Goal: Task Accomplishment & Management: Use online tool/utility

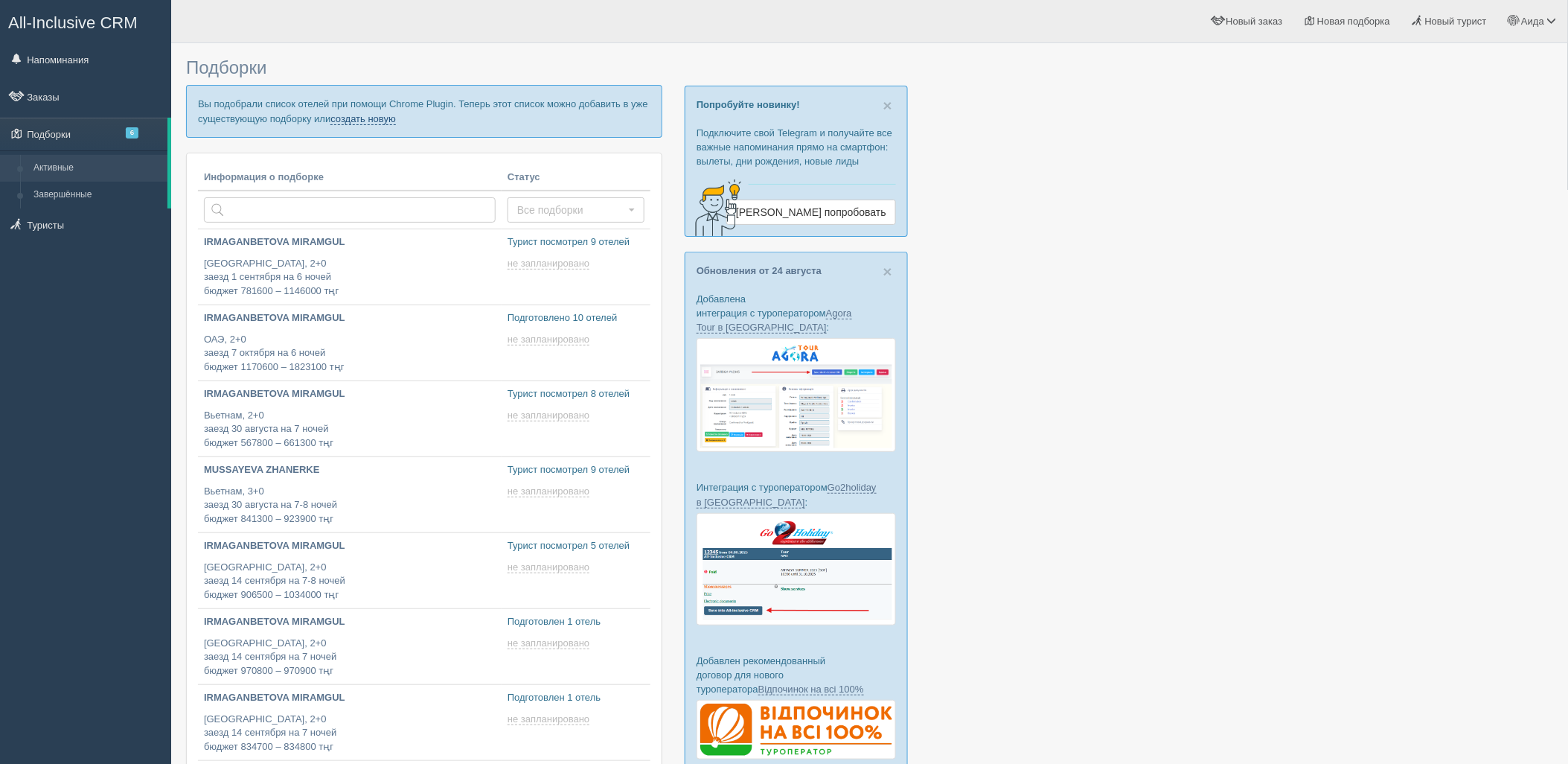
click at [350, 119] on link "создать новую" at bounding box center [363, 119] width 66 height 12
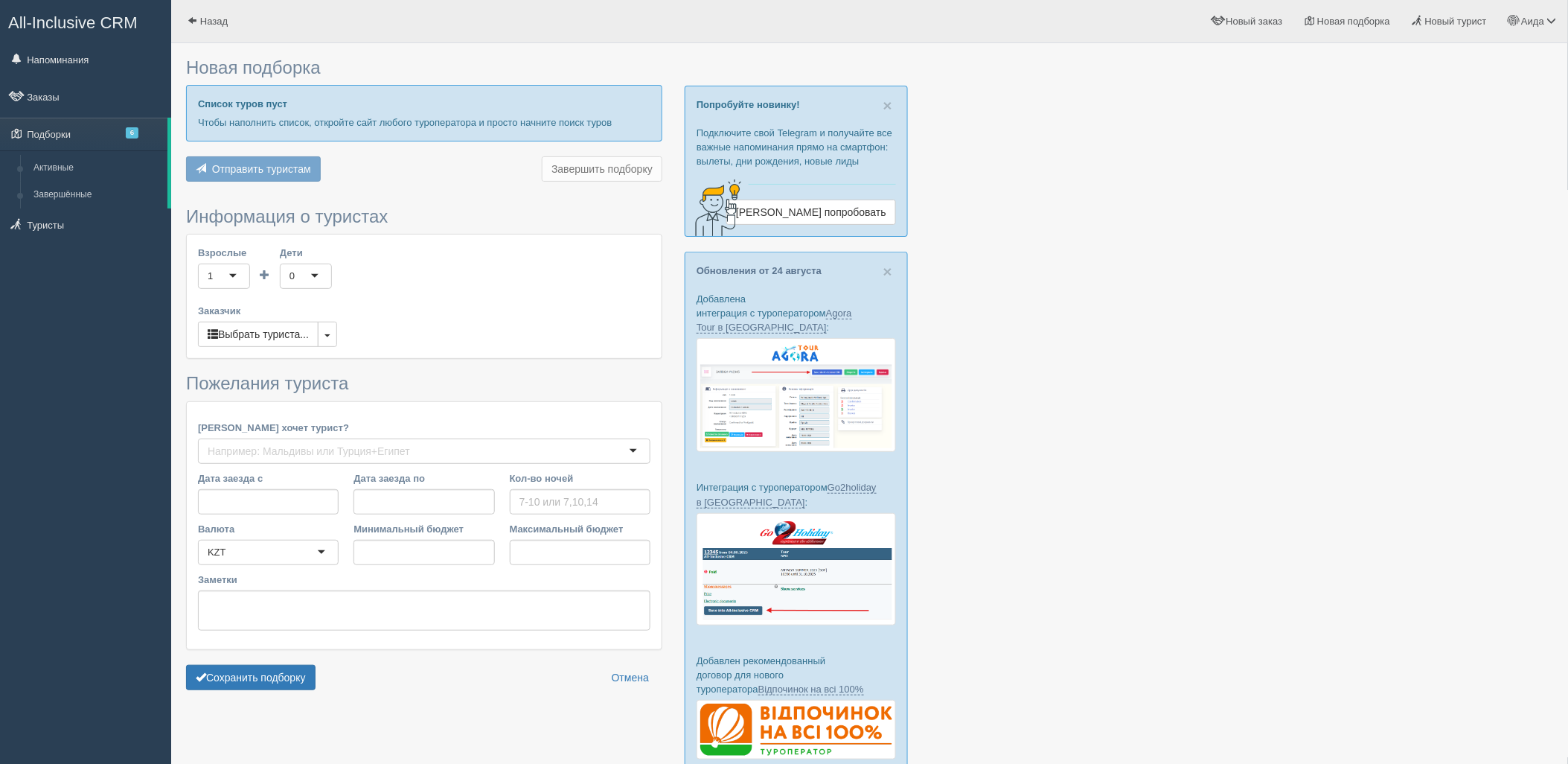
type input "3"
type input "599300"
type input "743300"
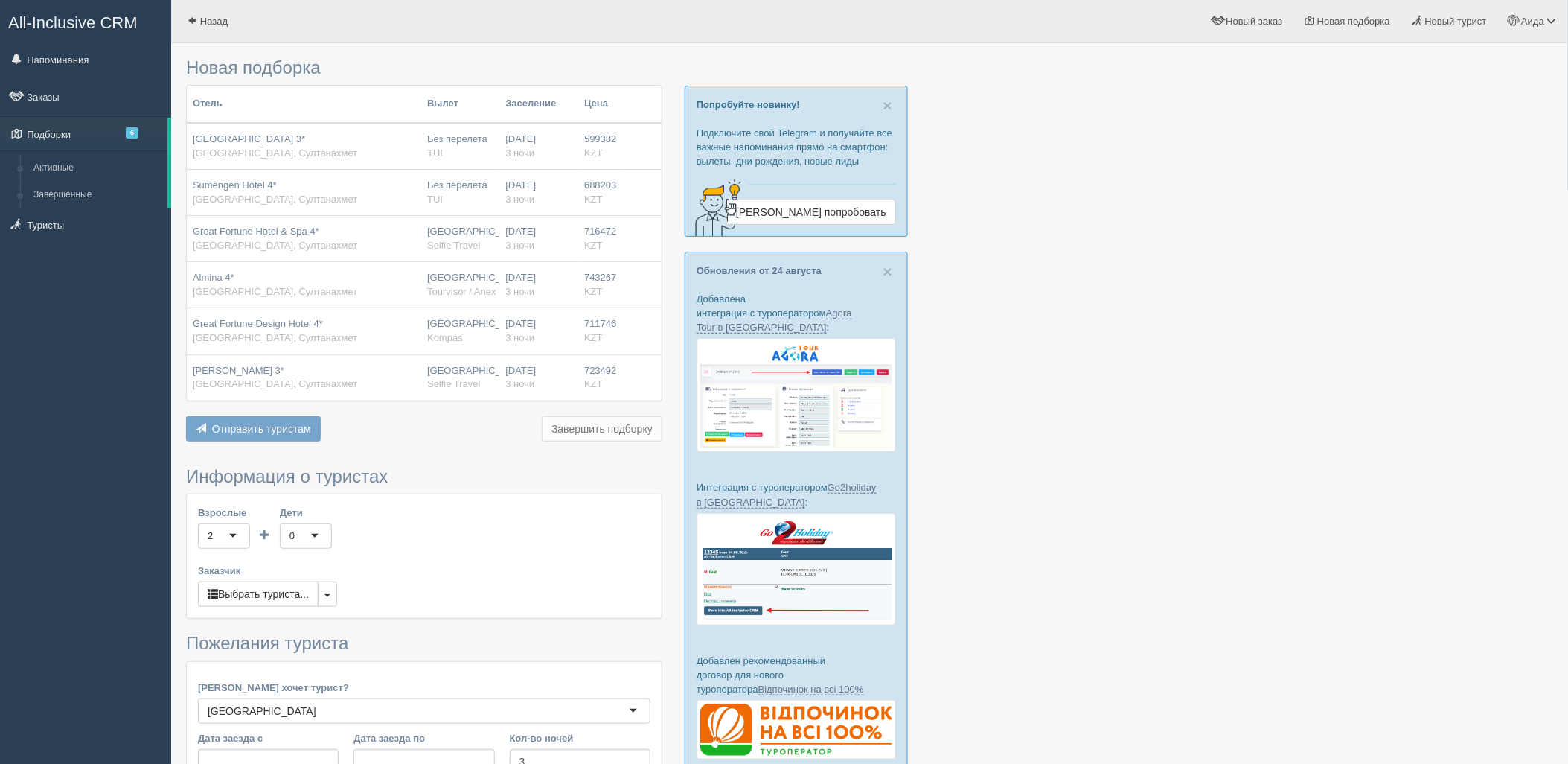
scroll to position [200, 0]
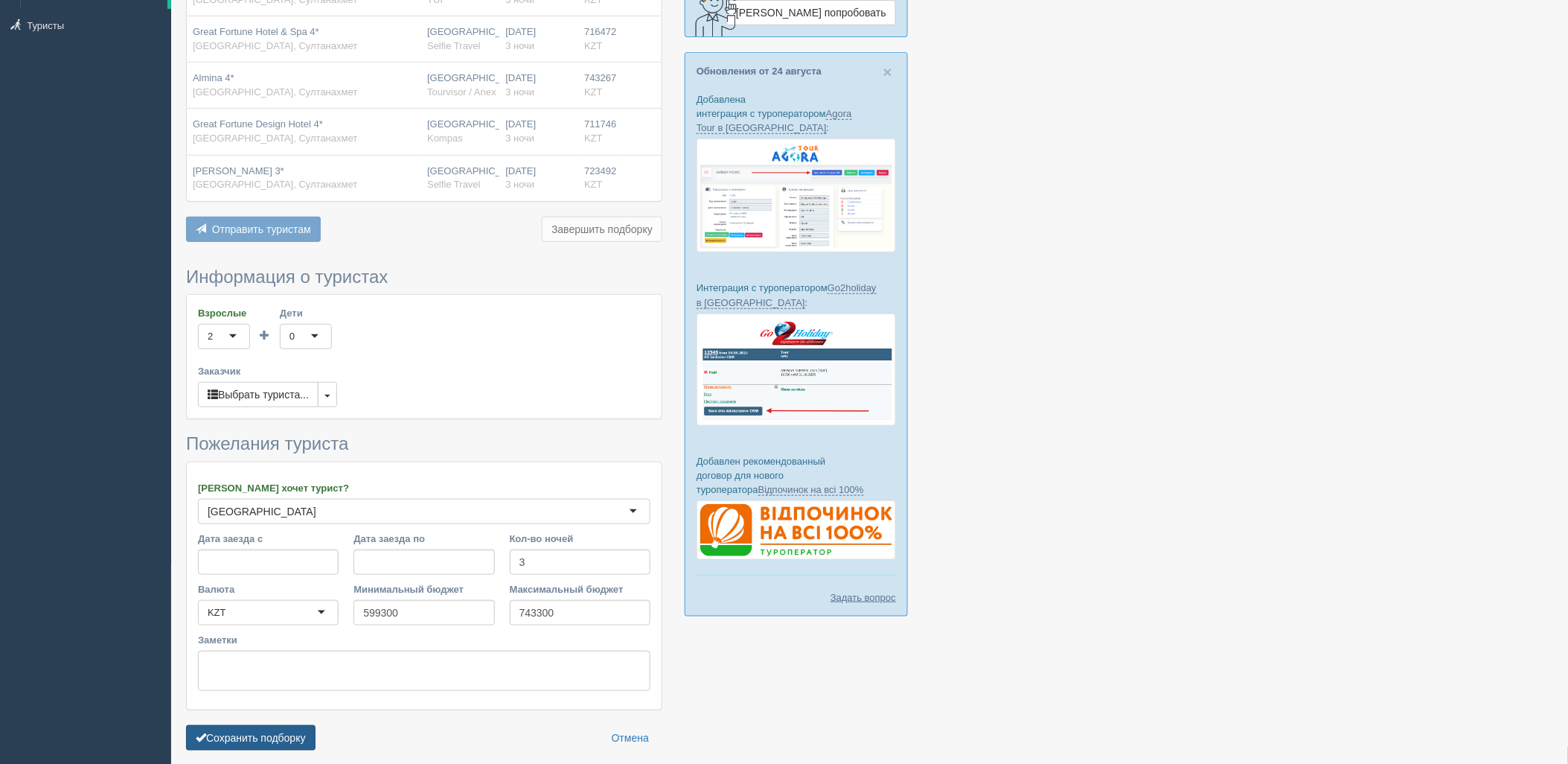
click at [294, 740] on button "Сохранить подборку" at bounding box center [251, 737] width 129 height 26
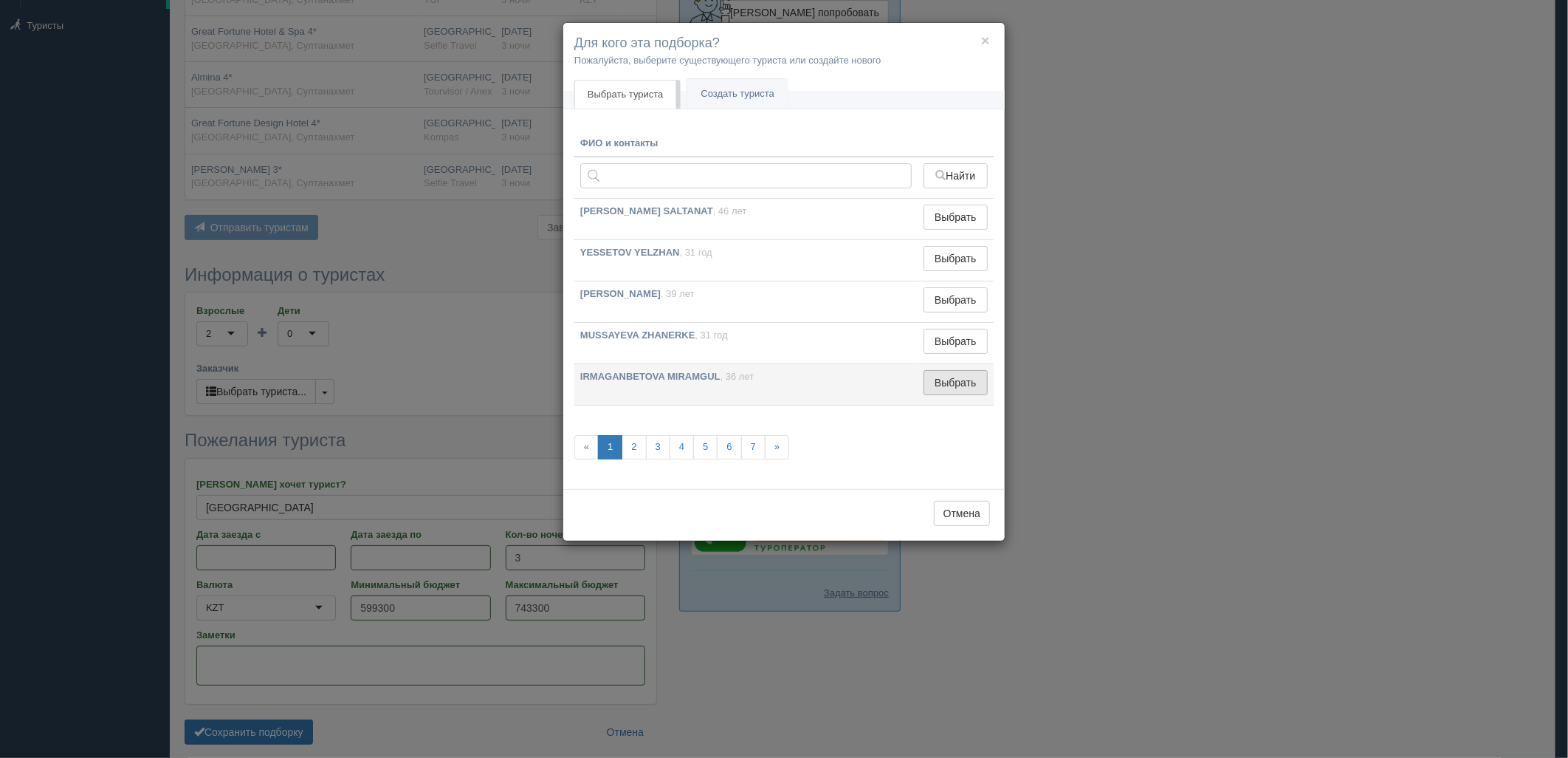
click at [936, 381] on button "Выбрать" at bounding box center [956, 382] width 64 height 25
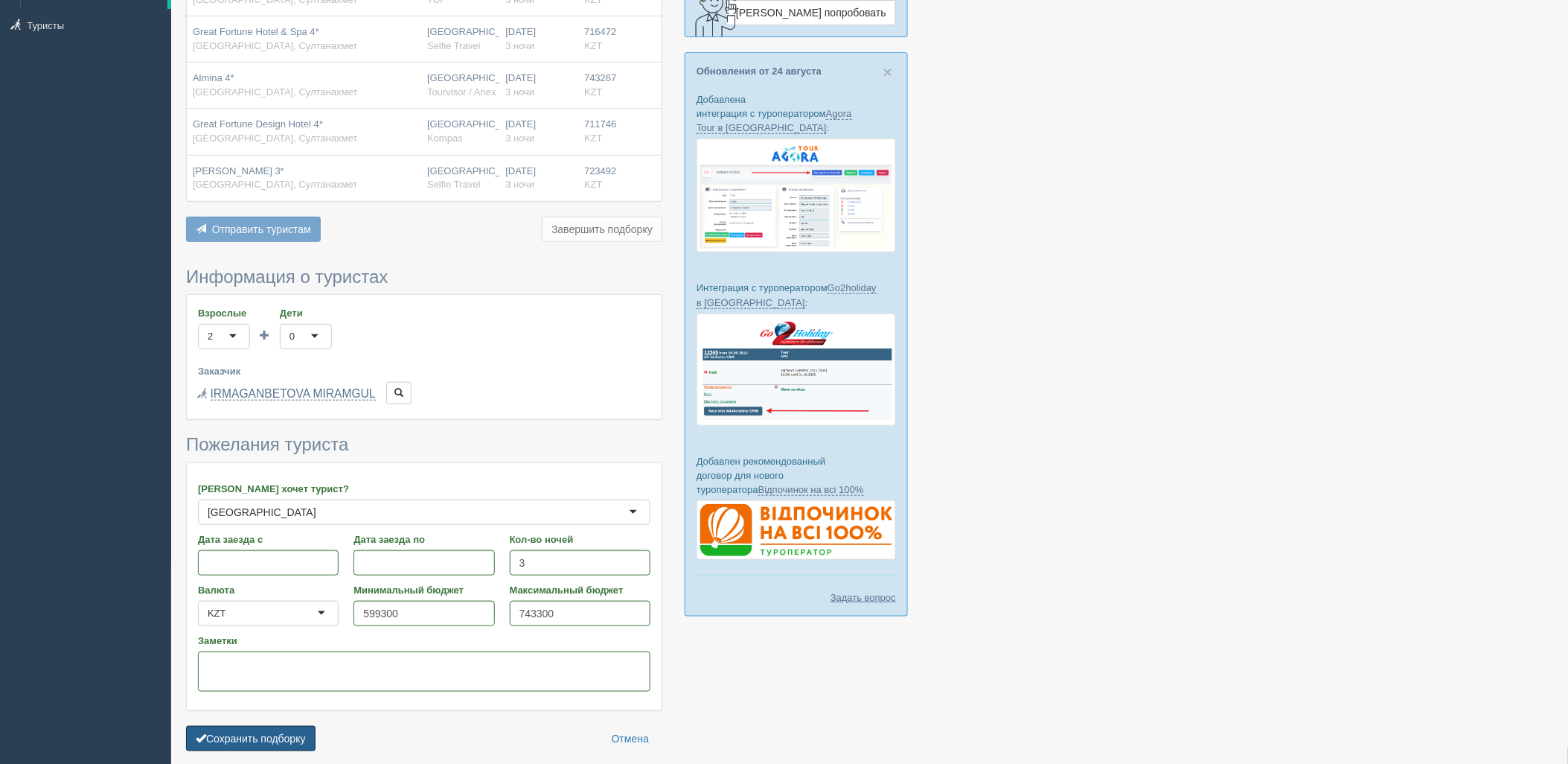
drag, startPoint x: 290, startPoint y: 736, endPoint x: 341, endPoint y: 726, distance: 52.0
click at [291, 736] on button "Сохранить подборку" at bounding box center [251, 738] width 129 height 26
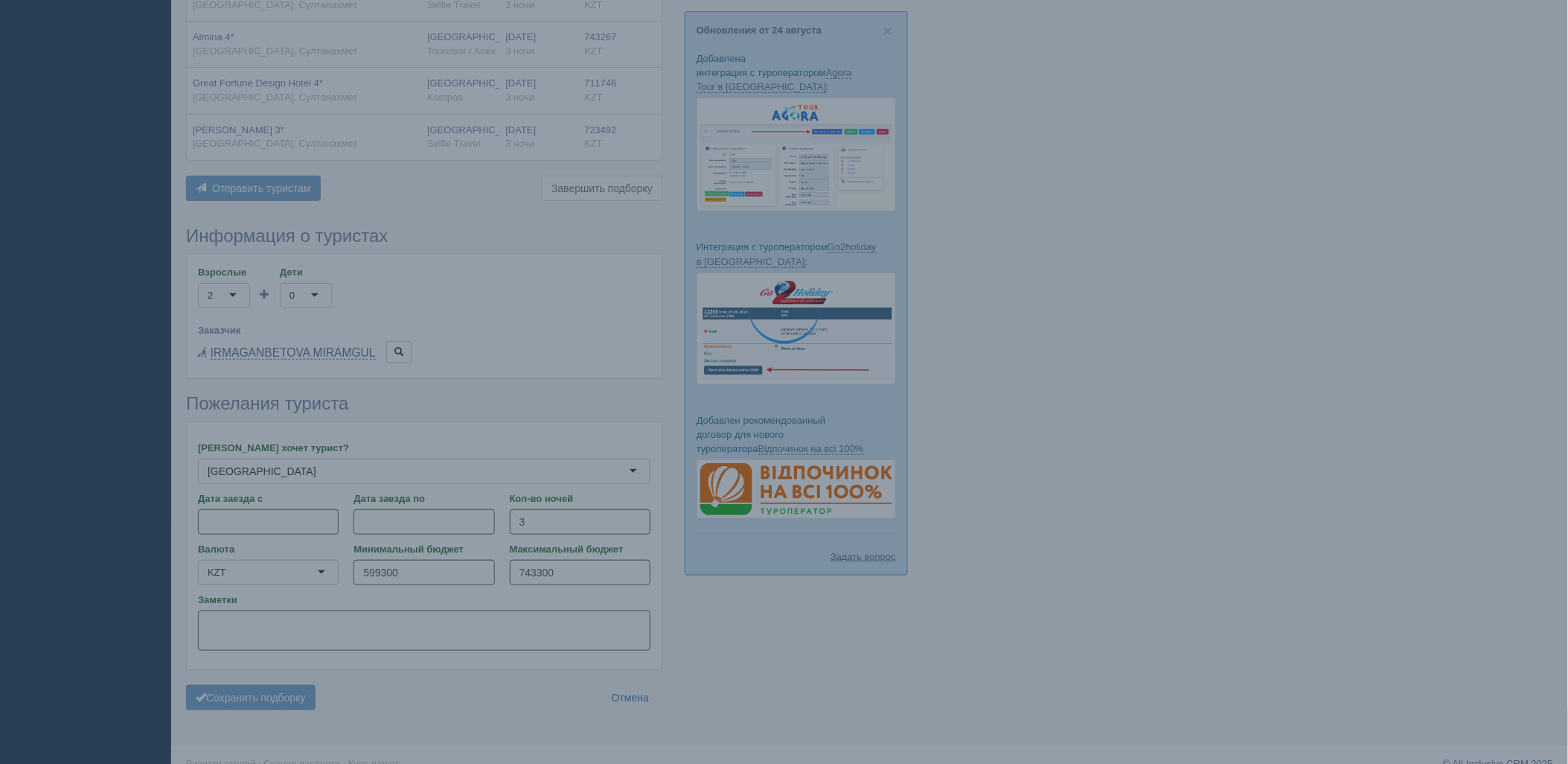
scroll to position [262, 0]
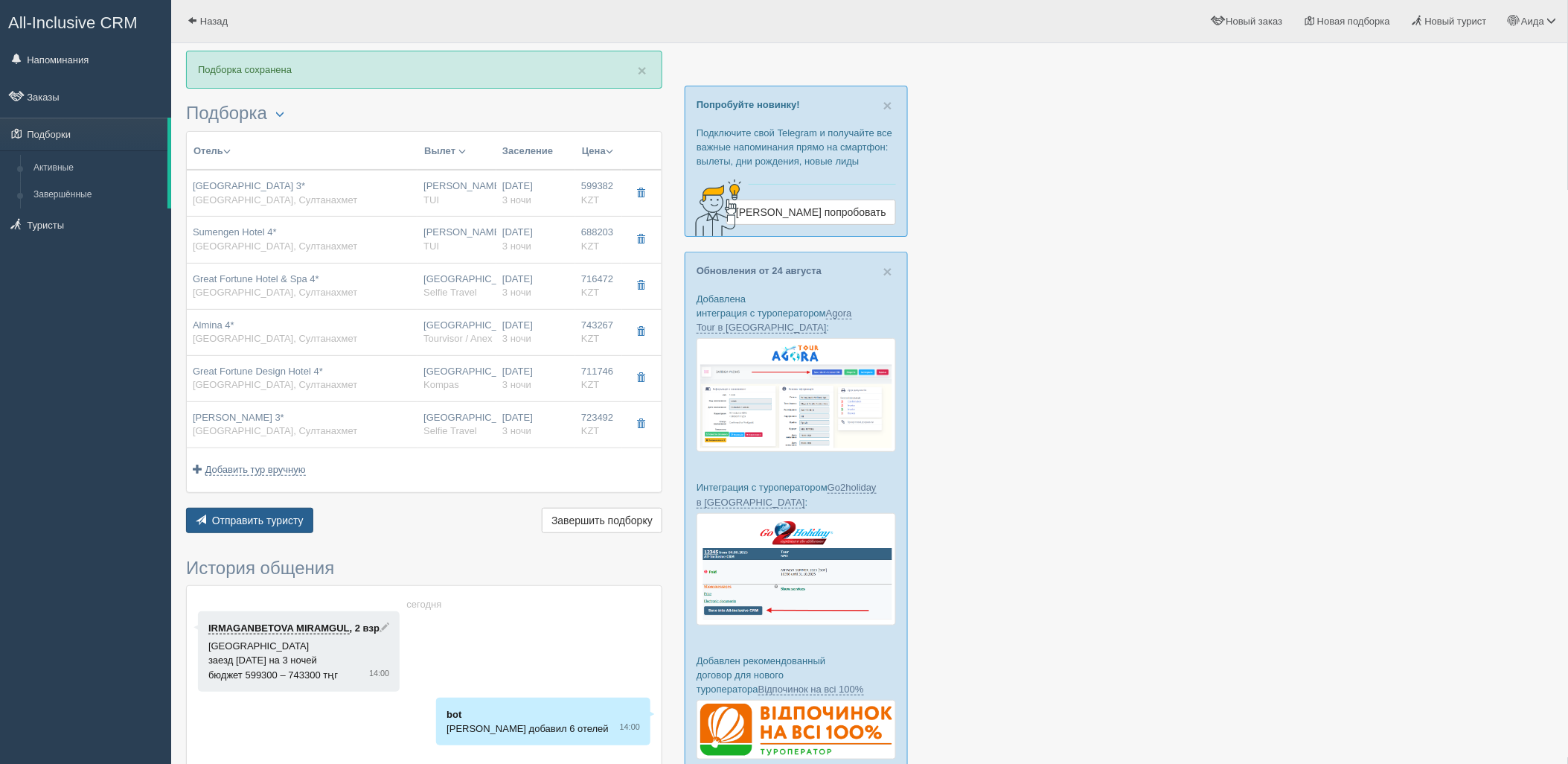
click at [244, 524] on span "Отправить туристу" at bounding box center [258, 520] width 91 height 12
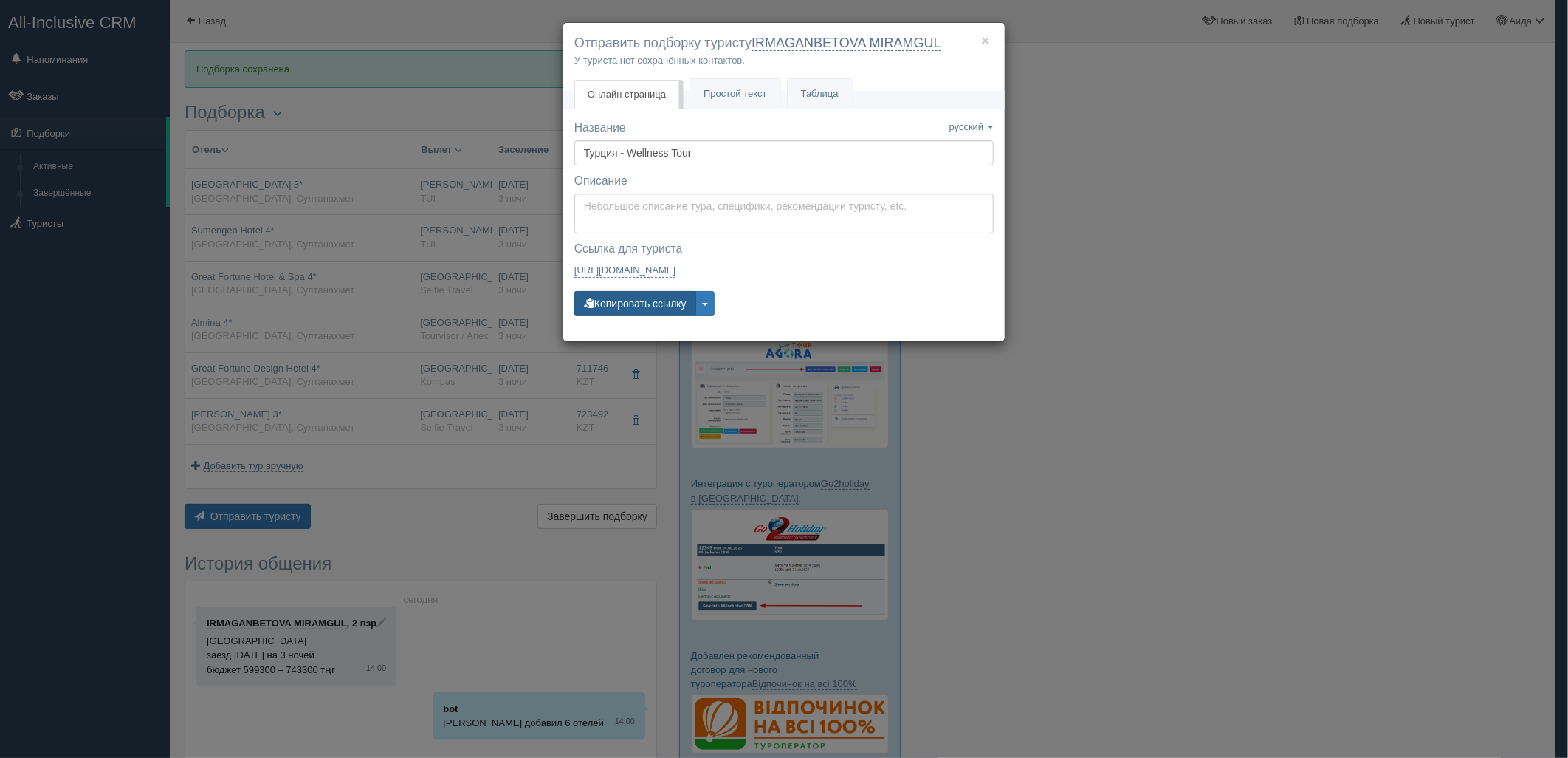
click at [640, 283] on div "Ссылка для туриста — закрыта Ссылка скопирована [URL][DOMAIN_NAME]" at bounding box center [784, 261] width 420 height 42
click at [611, 313] on button "Копировать ссылку" at bounding box center [635, 304] width 122 height 25
click at [620, 305] on button "Копировать ссылку" at bounding box center [635, 304] width 122 height 25
click at [1161, 334] on div "× Отправить подборку туристу IRMAGANBETOVA MIRAMGUL У туриста нет сохранённых к…" at bounding box center [784, 379] width 1568 height 758
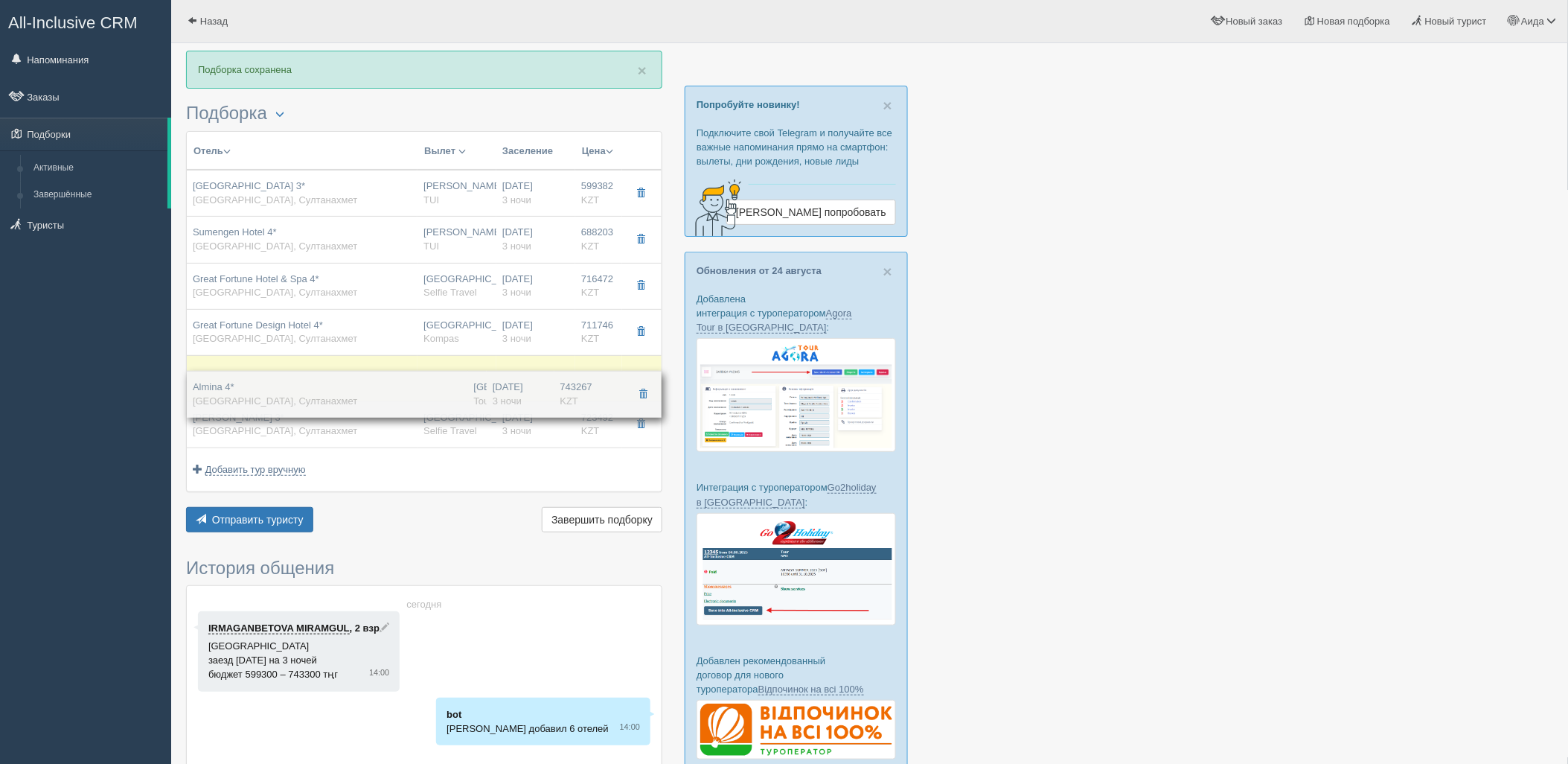
drag, startPoint x: 599, startPoint y: 336, endPoint x: 601, endPoint y: 445, distance: 109.0
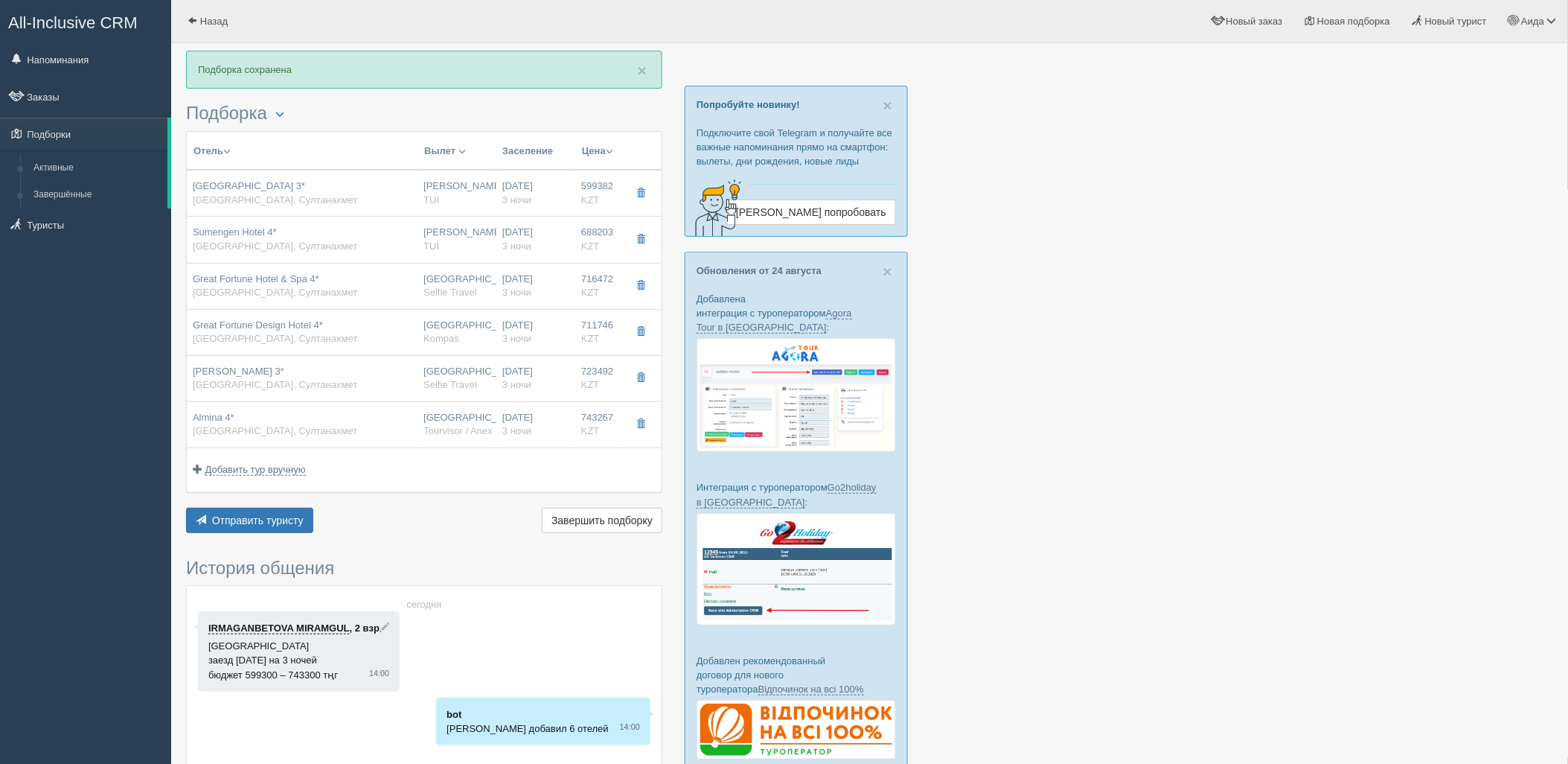
click at [276, 503] on div "Отель Разделить отели... Вылет Выезд Авиа Автобус Заселение Цена Дешёвые вначале" at bounding box center [424, 334] width 476 height 406
click at [311, 512] on button "Отправить туристу Отправить" at bounding box center [250, 520] width 127 height 26
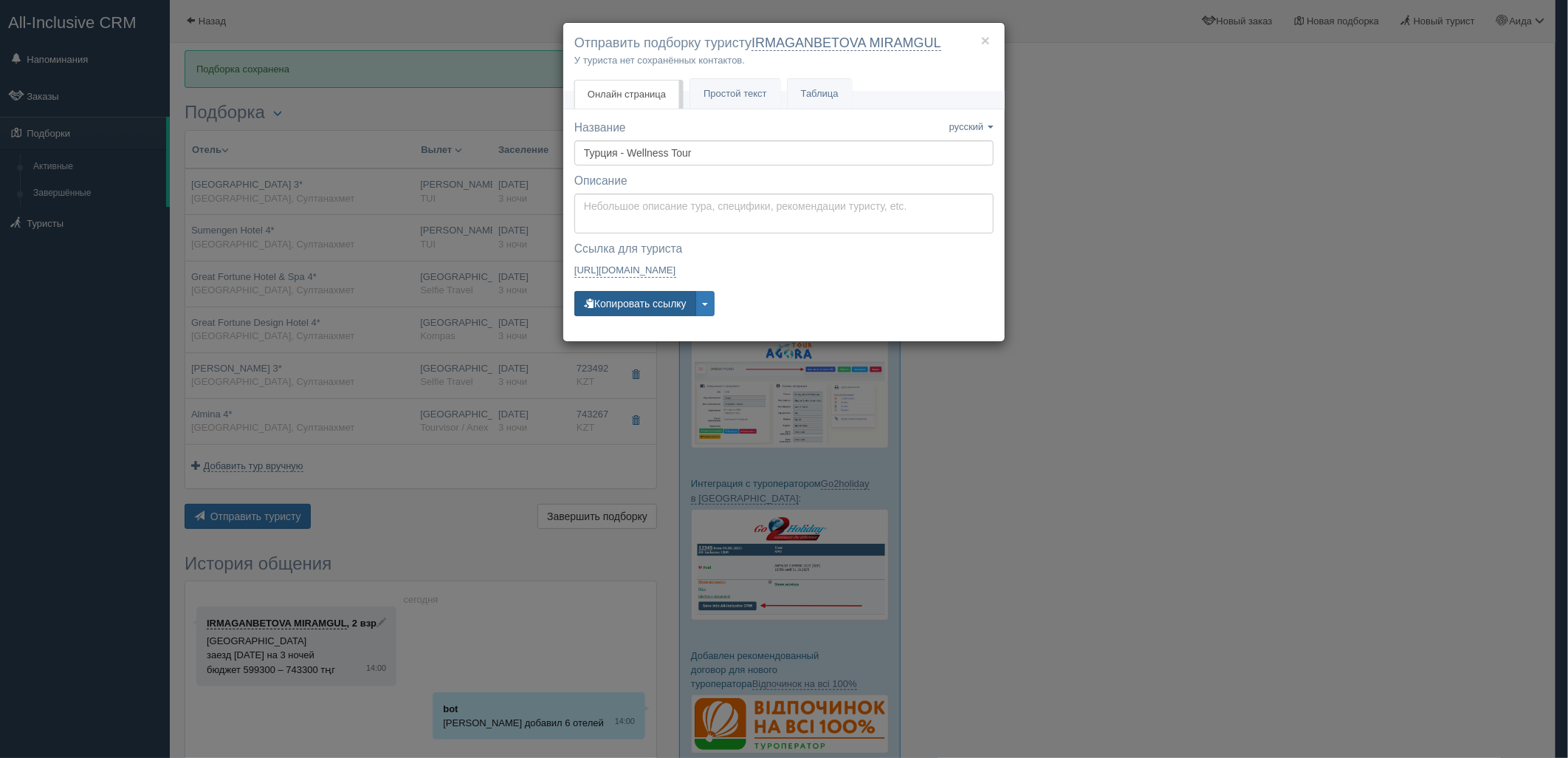
click at [621, 305] on button "Копировать ссылку" at bounding box center [635, 304] width 122 height 25
click at [602, 298] on button "Копировать ссылку" at bounding box center [635, 304] width 122 height 25
